Goal: Find specific page/section: Find specific page/section

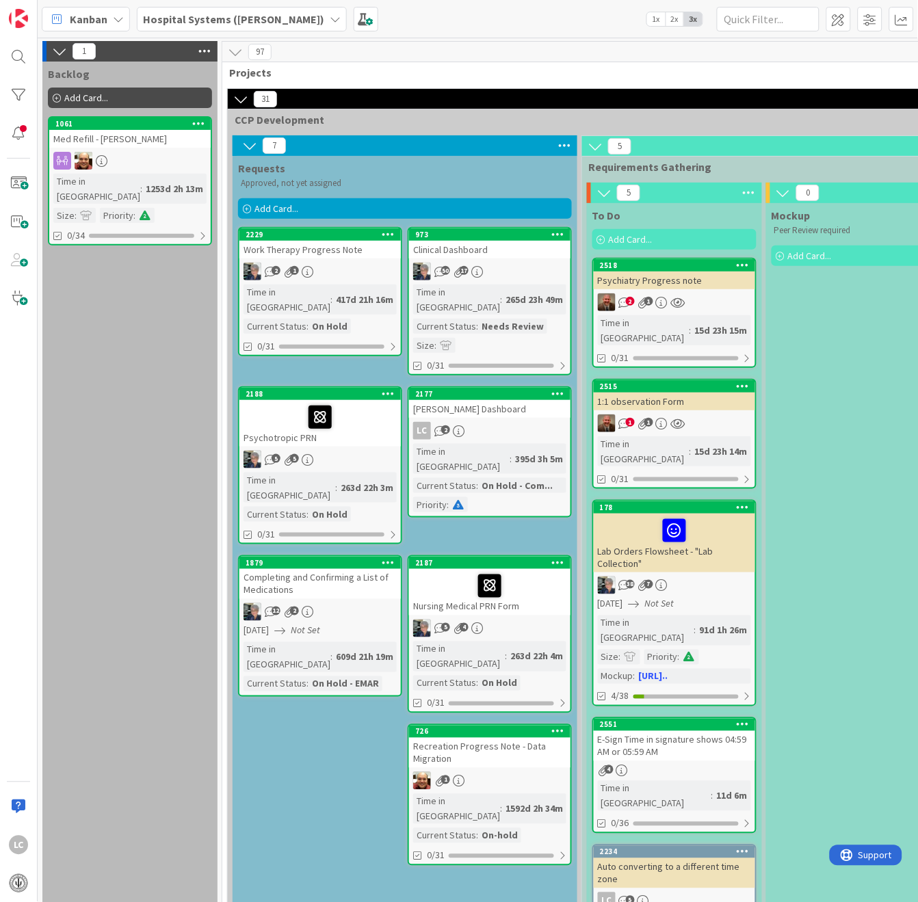
click at [617, 268] on div "2518" at bounding box center [674, 265] width 161 height 12
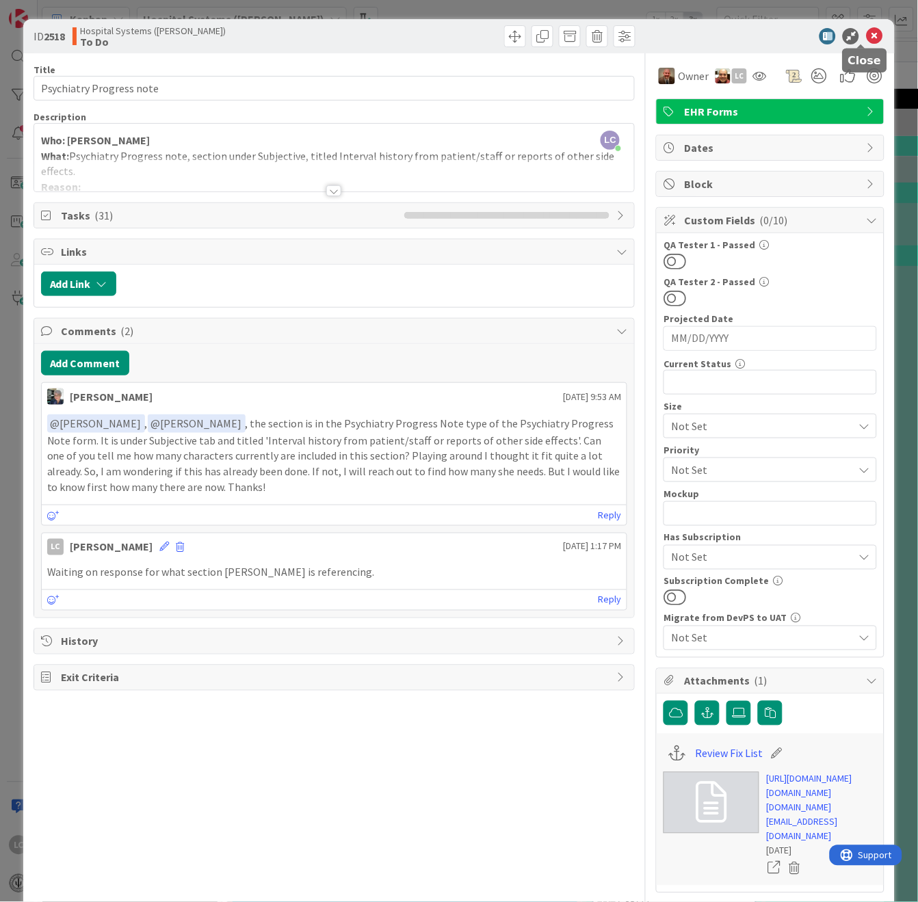
click at [866, 30] on icon at bounding box center [874, 36] width 16 height 16
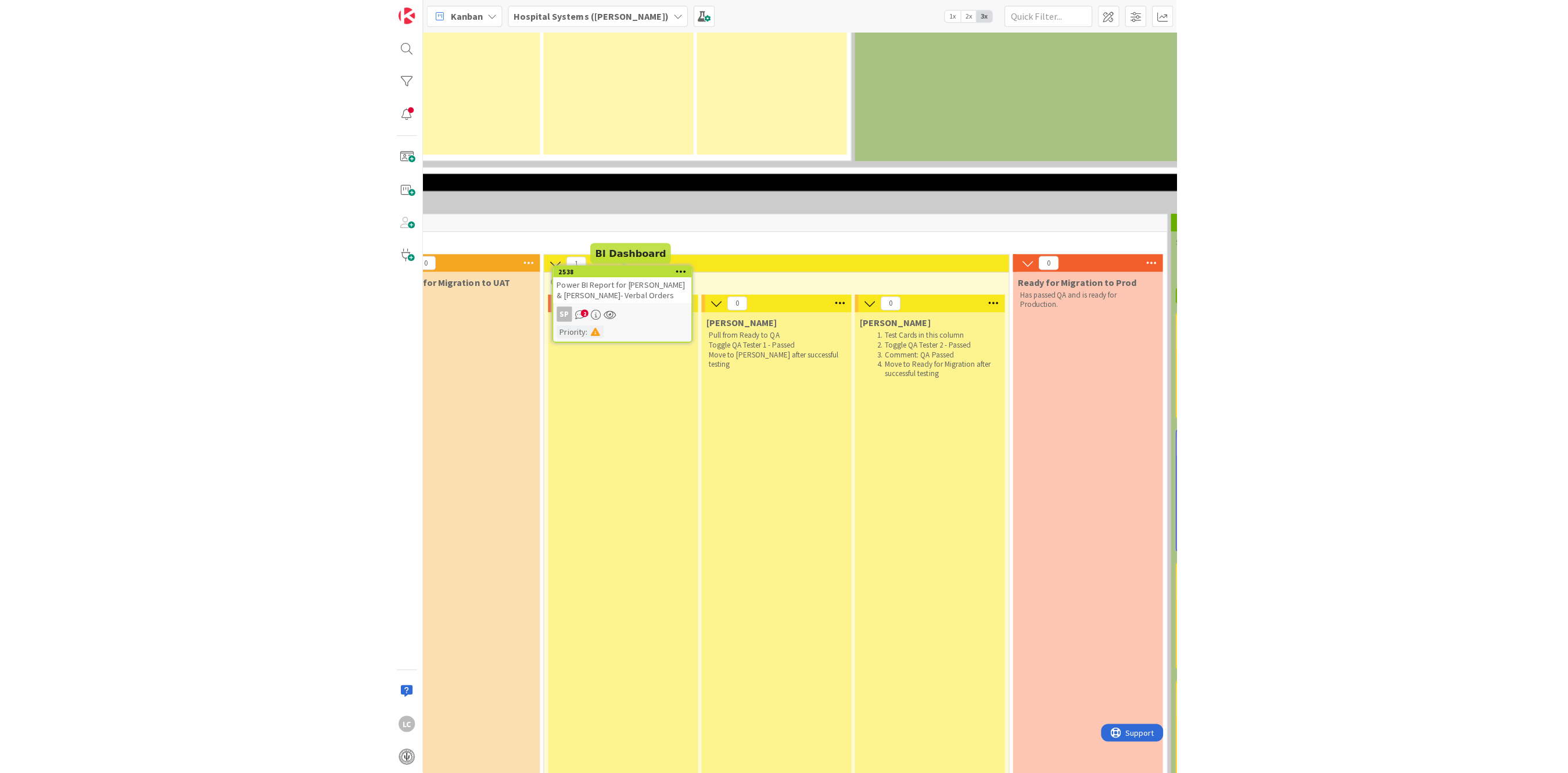
scroll to position [1395, 820]
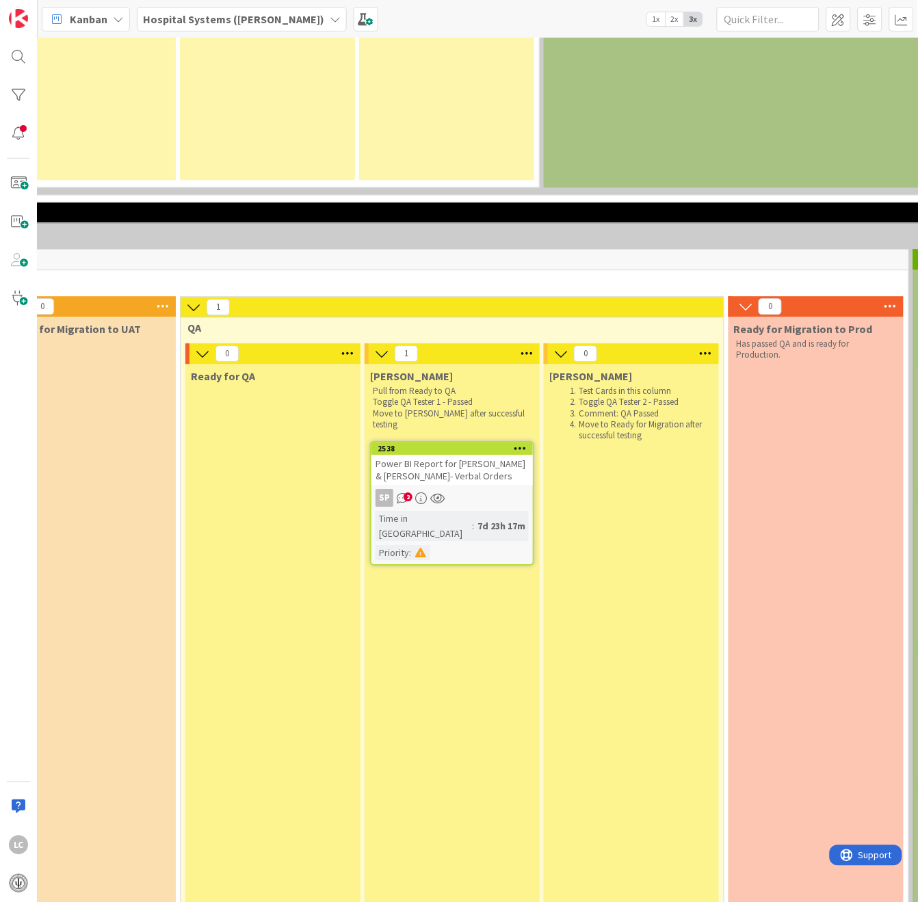
click at [501, 680] on div "[PERSON_NAME] from Ready to QA Toggle QA Tester 1 - Passed Move to [PERSON_NAME…" at bounding box center [452, 898] width 175 height 1066
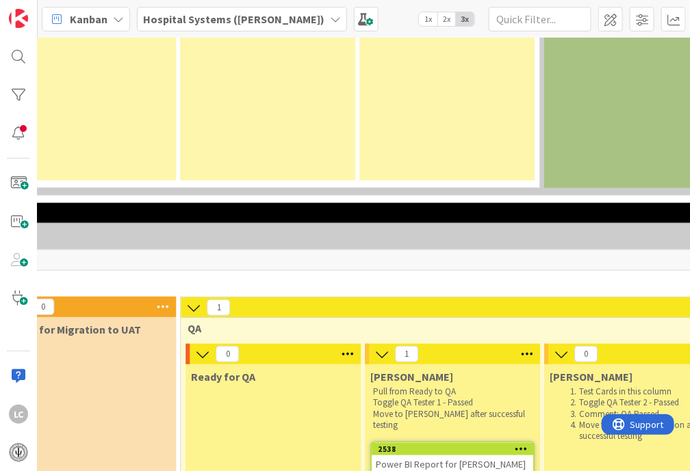
click at [360, 19] on div "Kanban Hospital Systems ([PERSON_NAME]) 1x 2x 3x" at bounding box center [364, 19] width 652 height 38
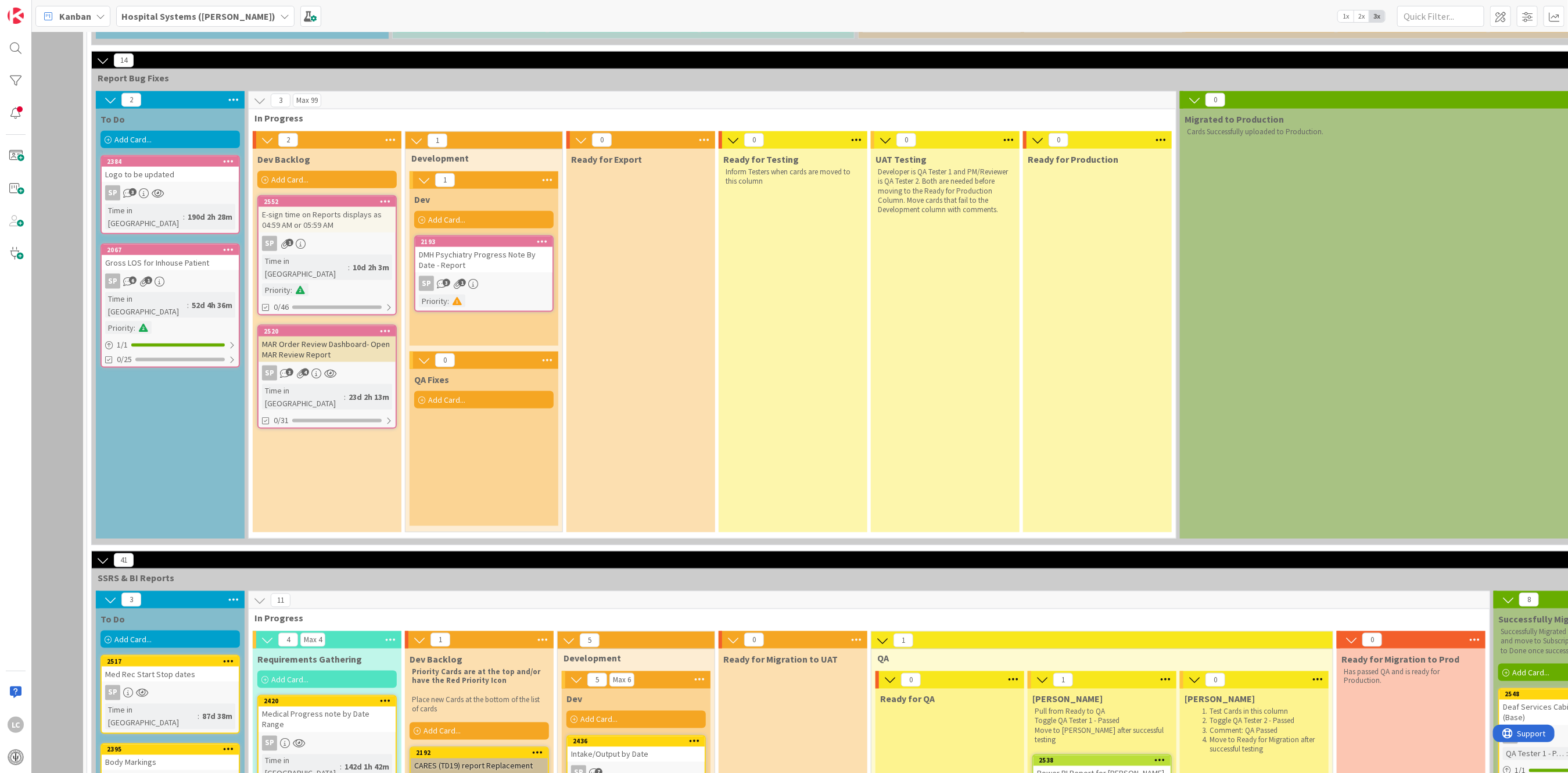
scroll to position [1007, 102]
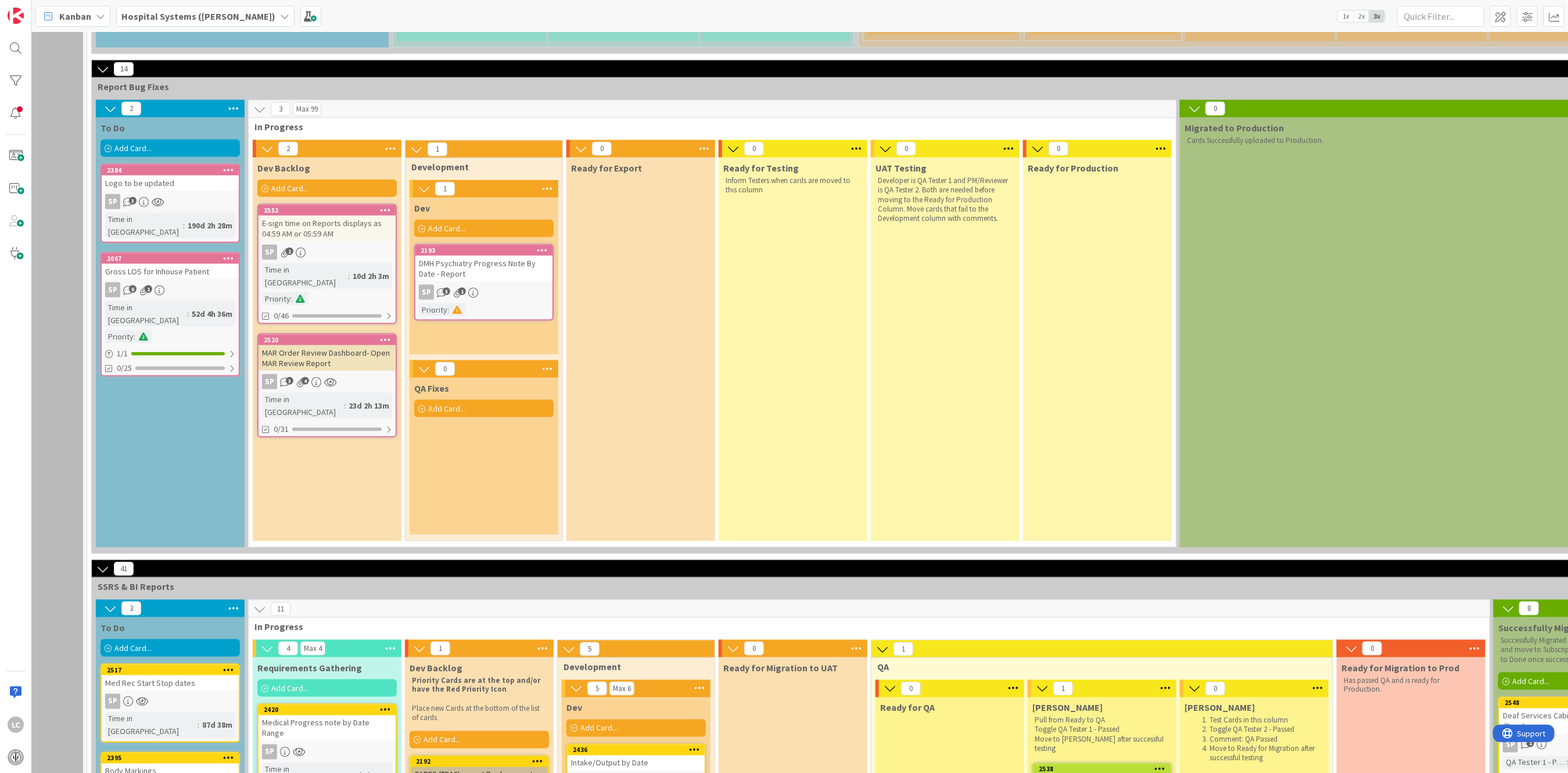
click at [465, 256] on div "DMH Psychiatry Progress Note By Date - Report" at bounding box center [483, 268] width 137 height 25
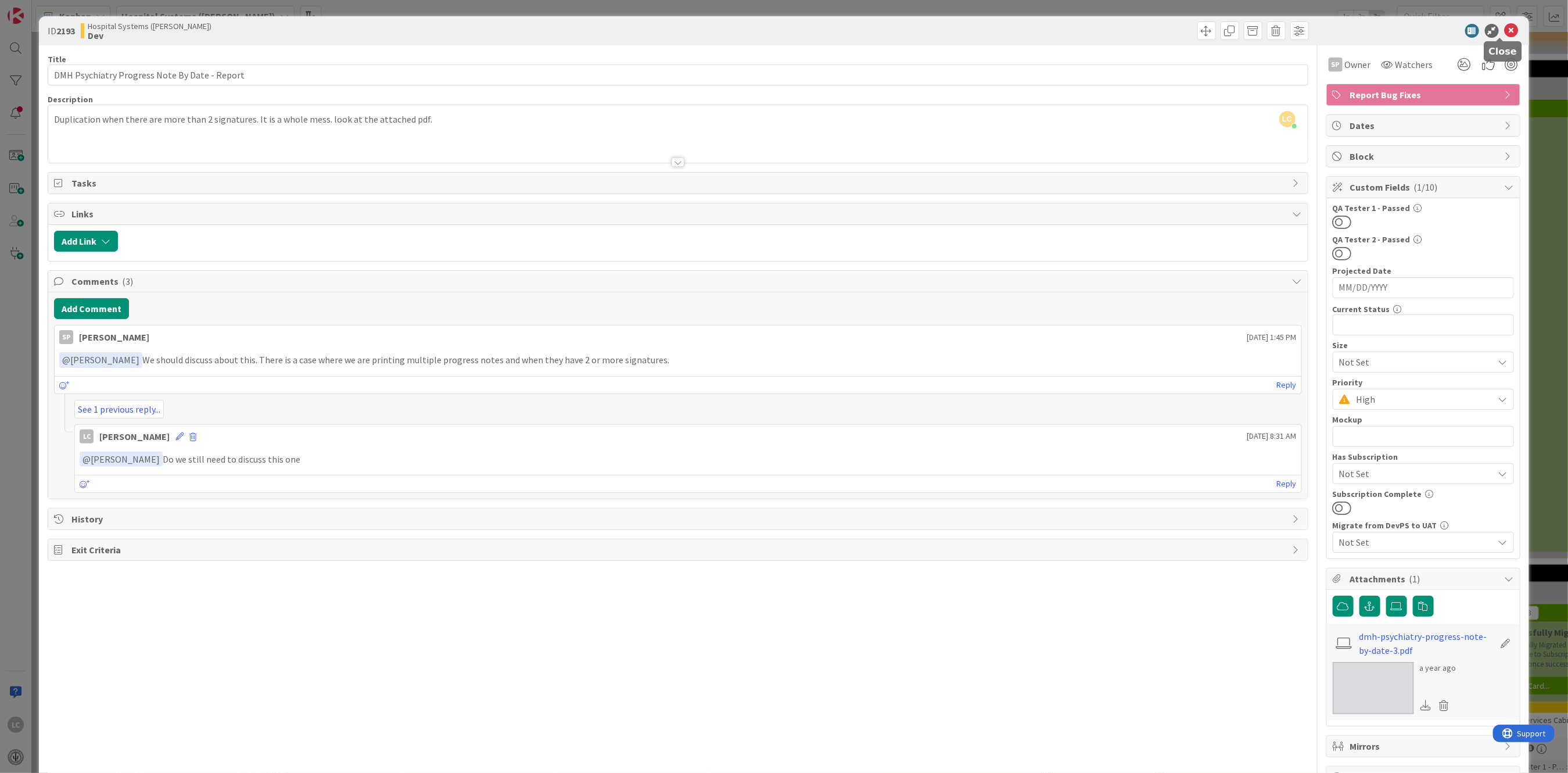
click at [1505, 24] on icon at bounding box center [1512, 31] width 14 height 14
